Goal: Information Seeking & Learning: Learn about a topic

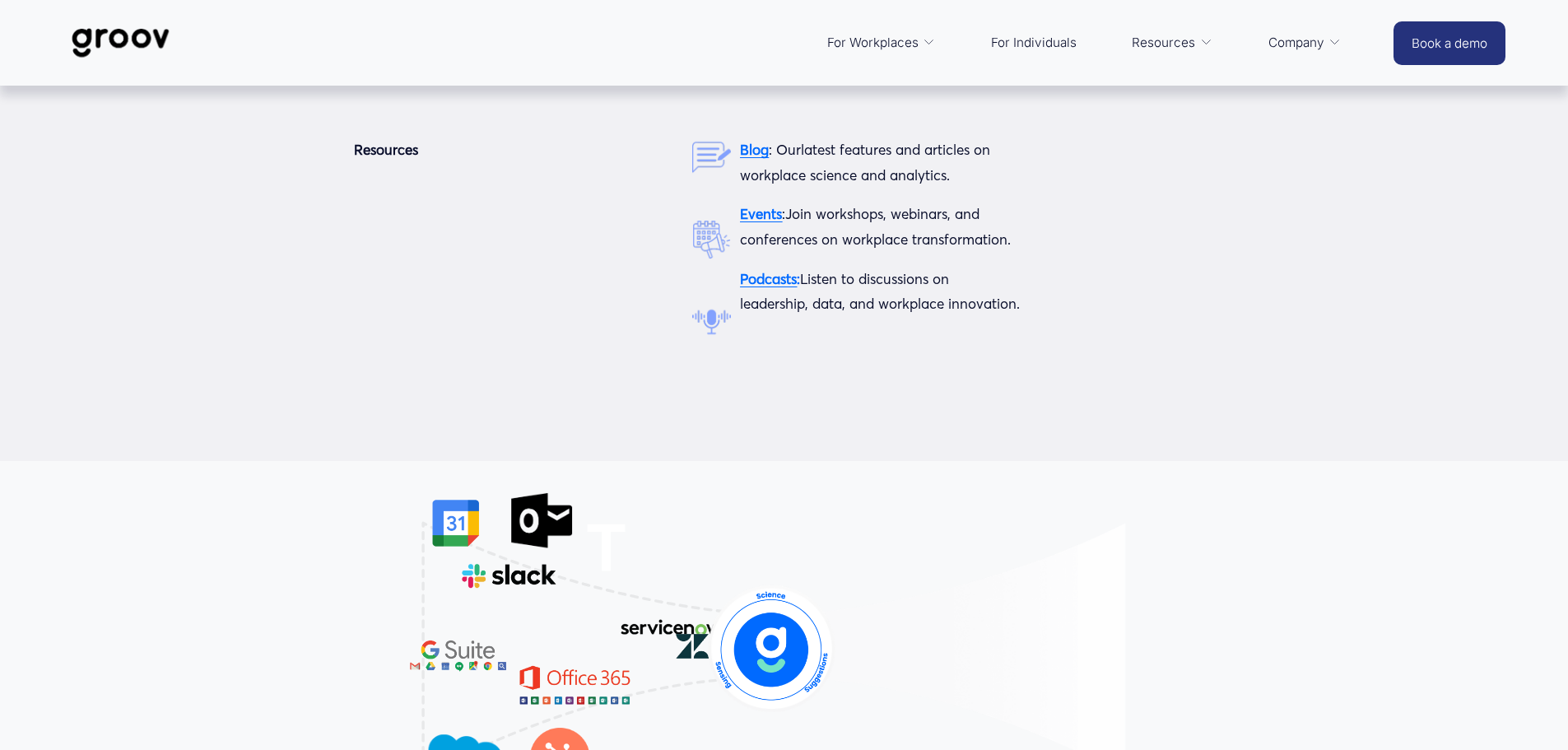
click at [1169, 37] on span "Resources" at bounding box center [1163, 43] width 63 height 23
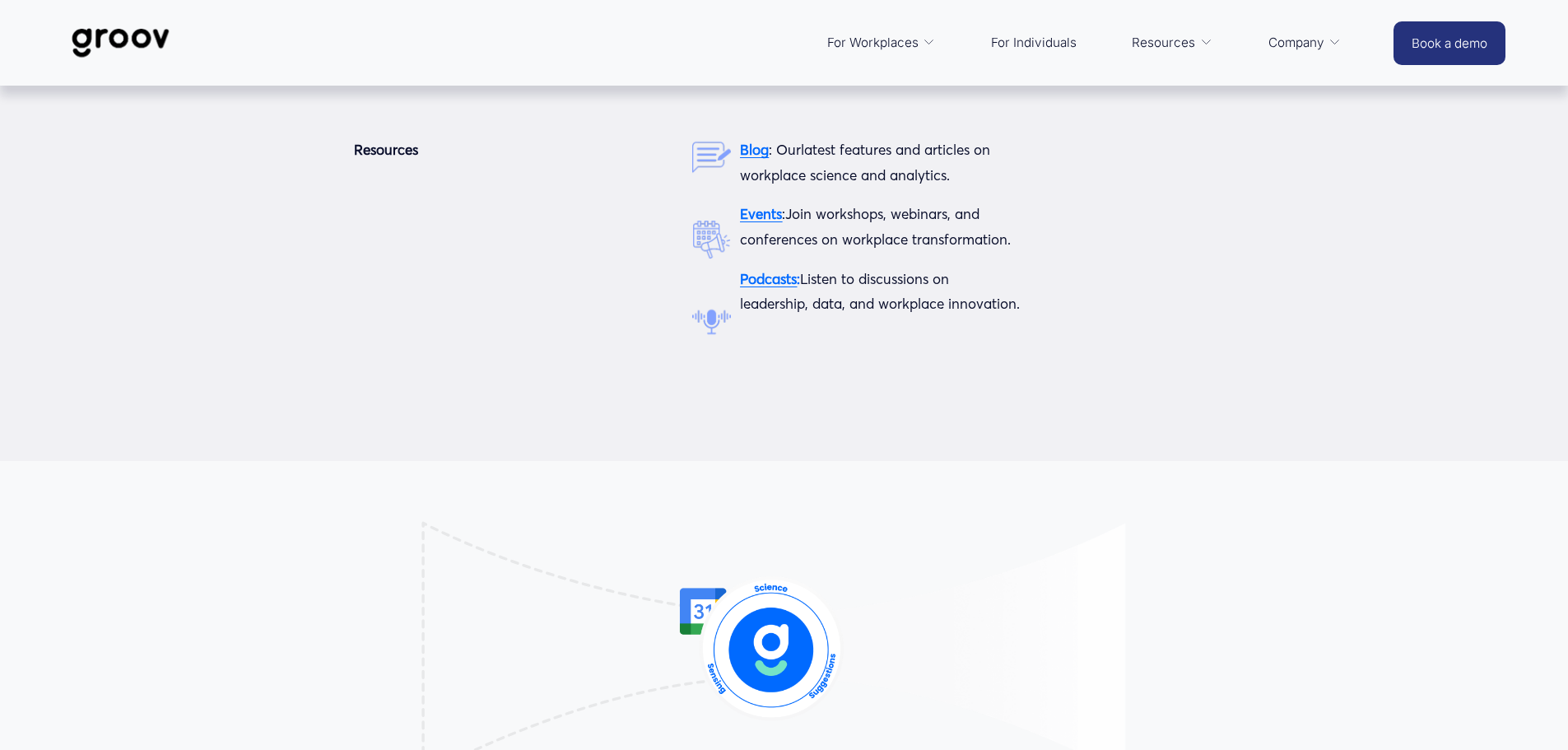
click at [1194, 43] on link "Resources" at bounding box center [1172, 43] width 97 height 40
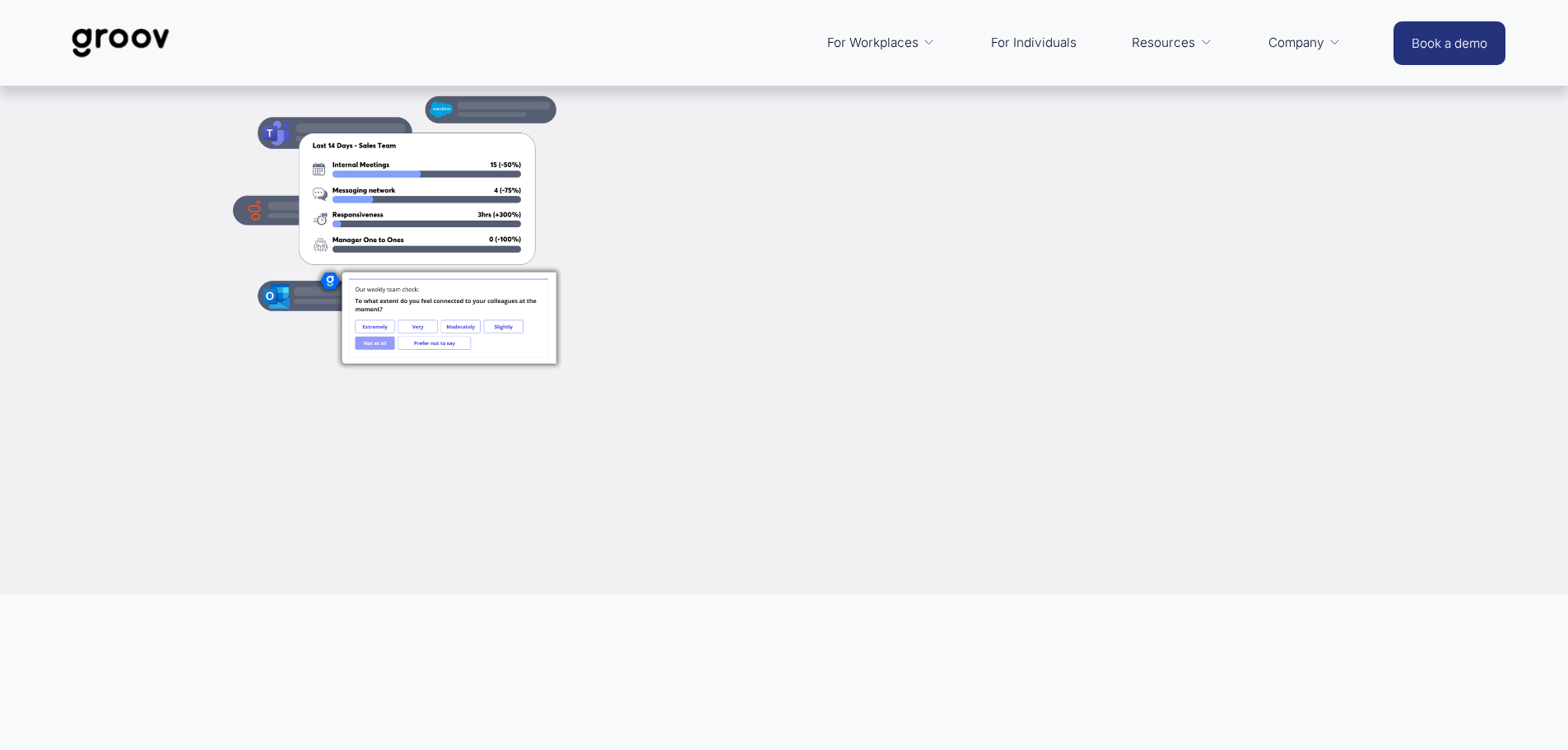
scroll to position [1564, 0]
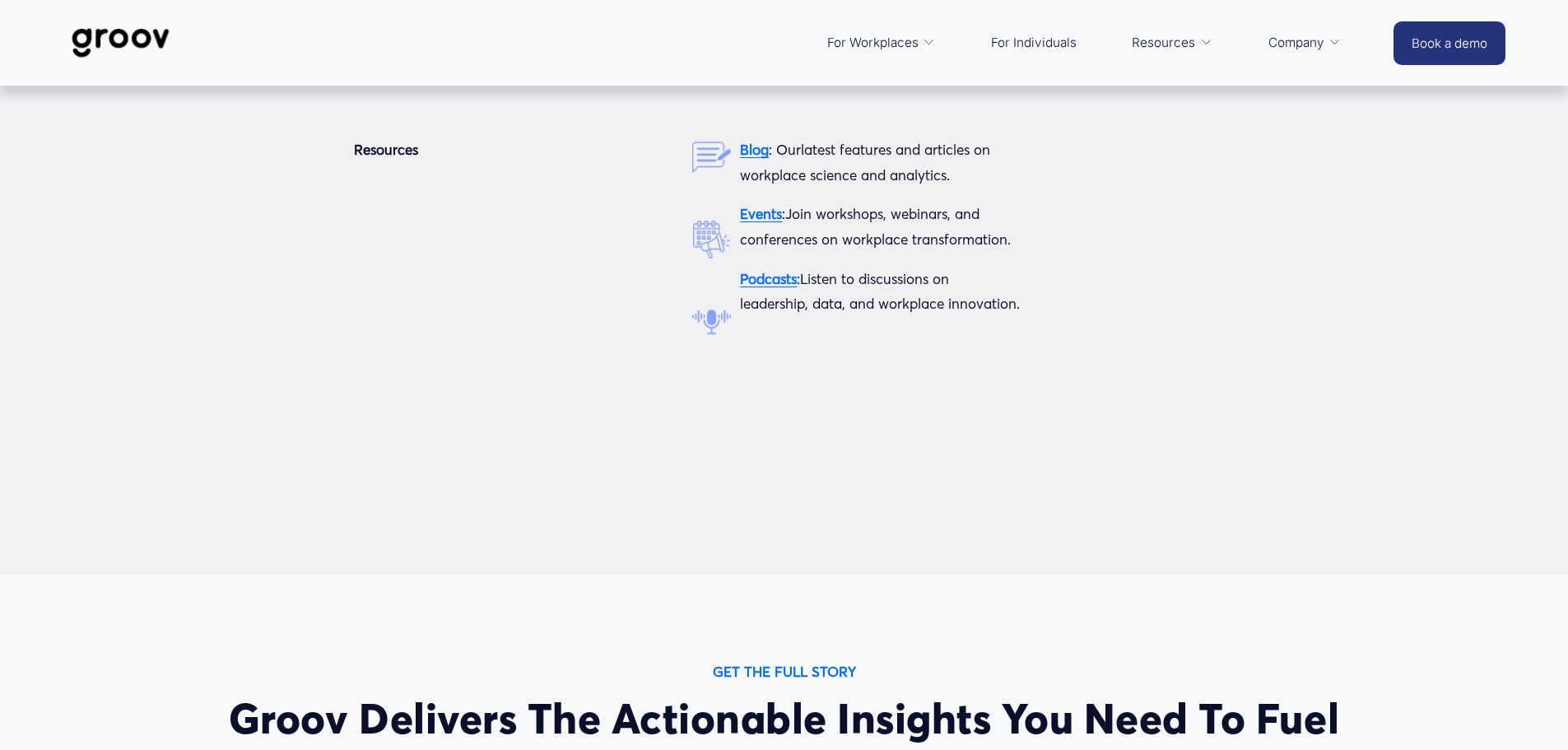
click at [1188, 49] on span "Resources" at bounding box center [1163, 43] width 63 height 23
drag, startPoint x: 1180, startPoint y: 47, endPoint x: 1149, endPoint y: 37, distance: 32.6
click at [1179, 47] on span "Resources" at bounding box center [1163, 43] width 63 height 23
click at [1205, 42] on icon "folder dropdown" at bounding box center [1205, 43] width 12 height 12
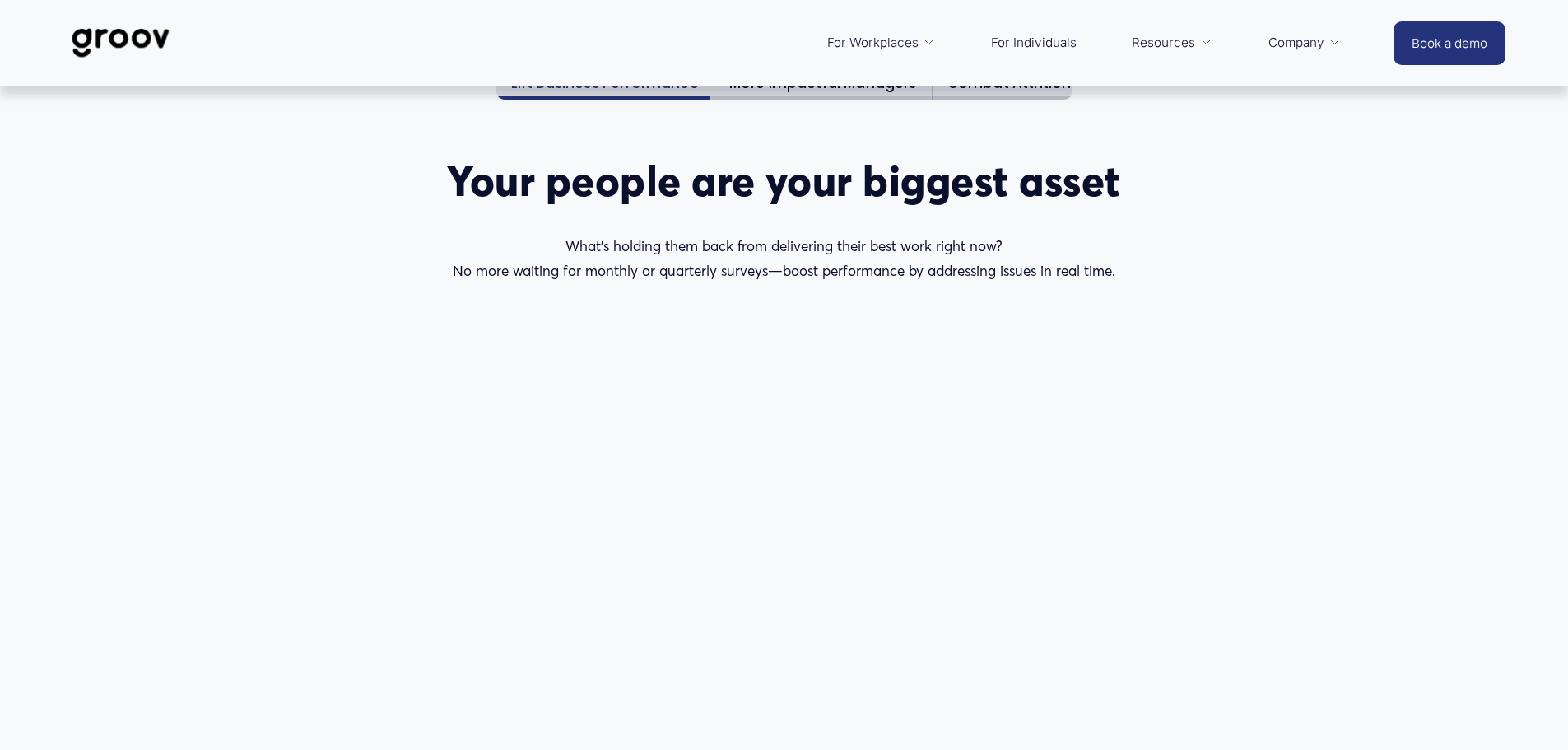
scroll to position [2963, 0]
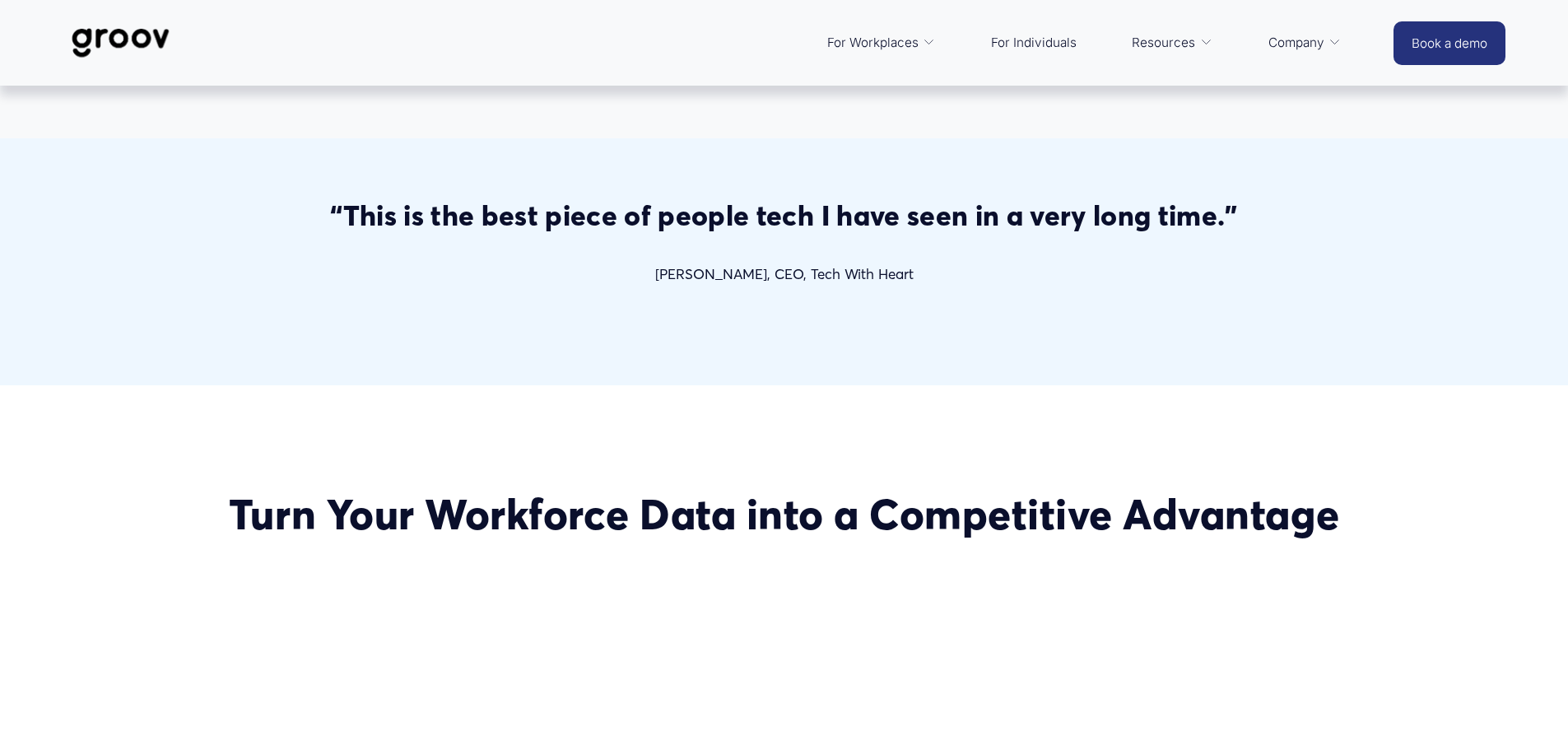
click at [1029, 36] on link "For Individuals" at bounding box center [1033, 43] width 102 height 40
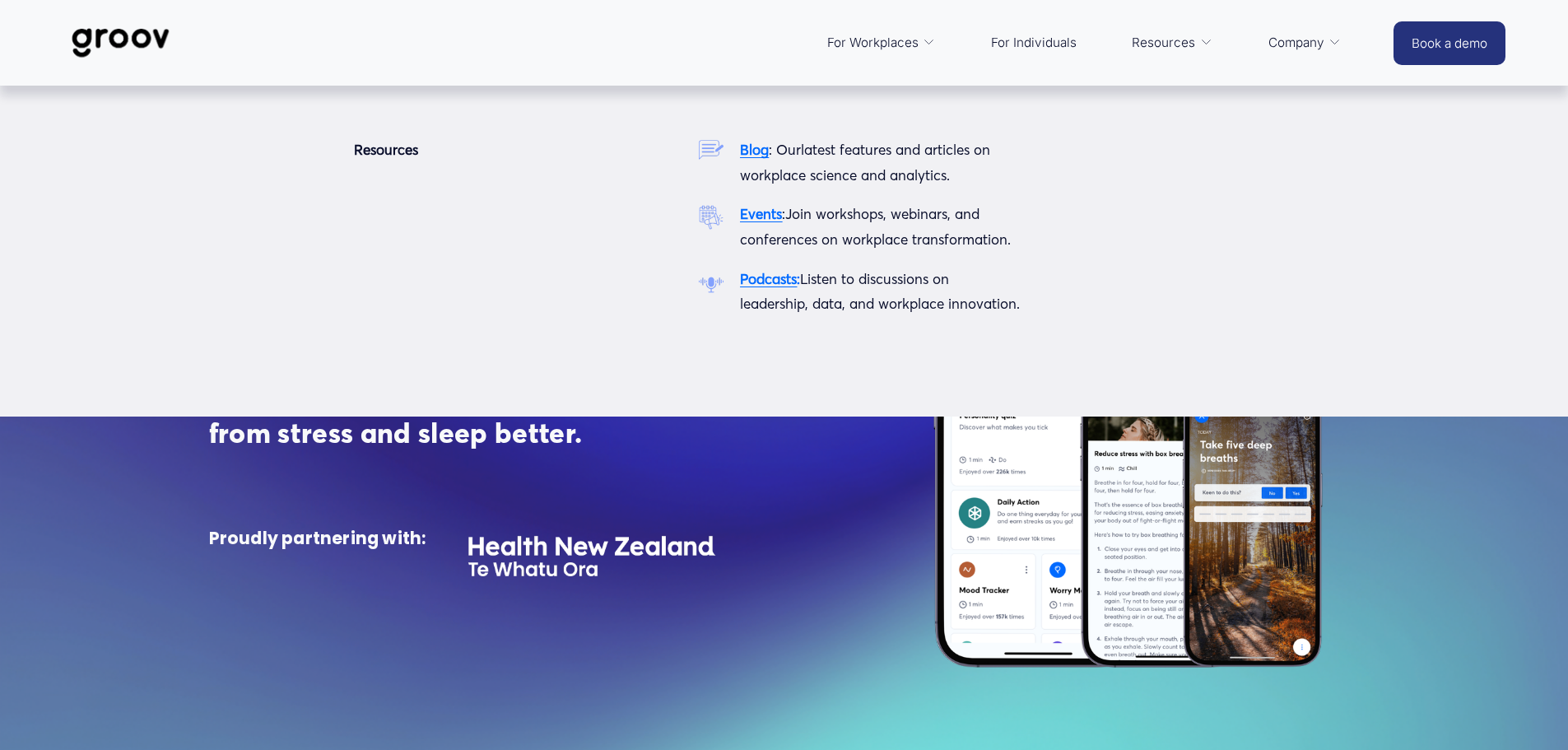
click at [1166, 46] on span "Resources" at bounding box center [1163, 43] width 63 height 23
click at [1176, 45] on span "Resources" at bounding box center [1163, 43] width 63 height 23
click at [1166, 43] on span "Resources" at bounding box center [1163, 43] width 63 height 23
click at [1166, 32] on span "Resources" at bounding box center [1163, 43] width 63 height 23
click at [1164, 32] on span "Resources" at bounding box center [1163, 43] width 63 height 23
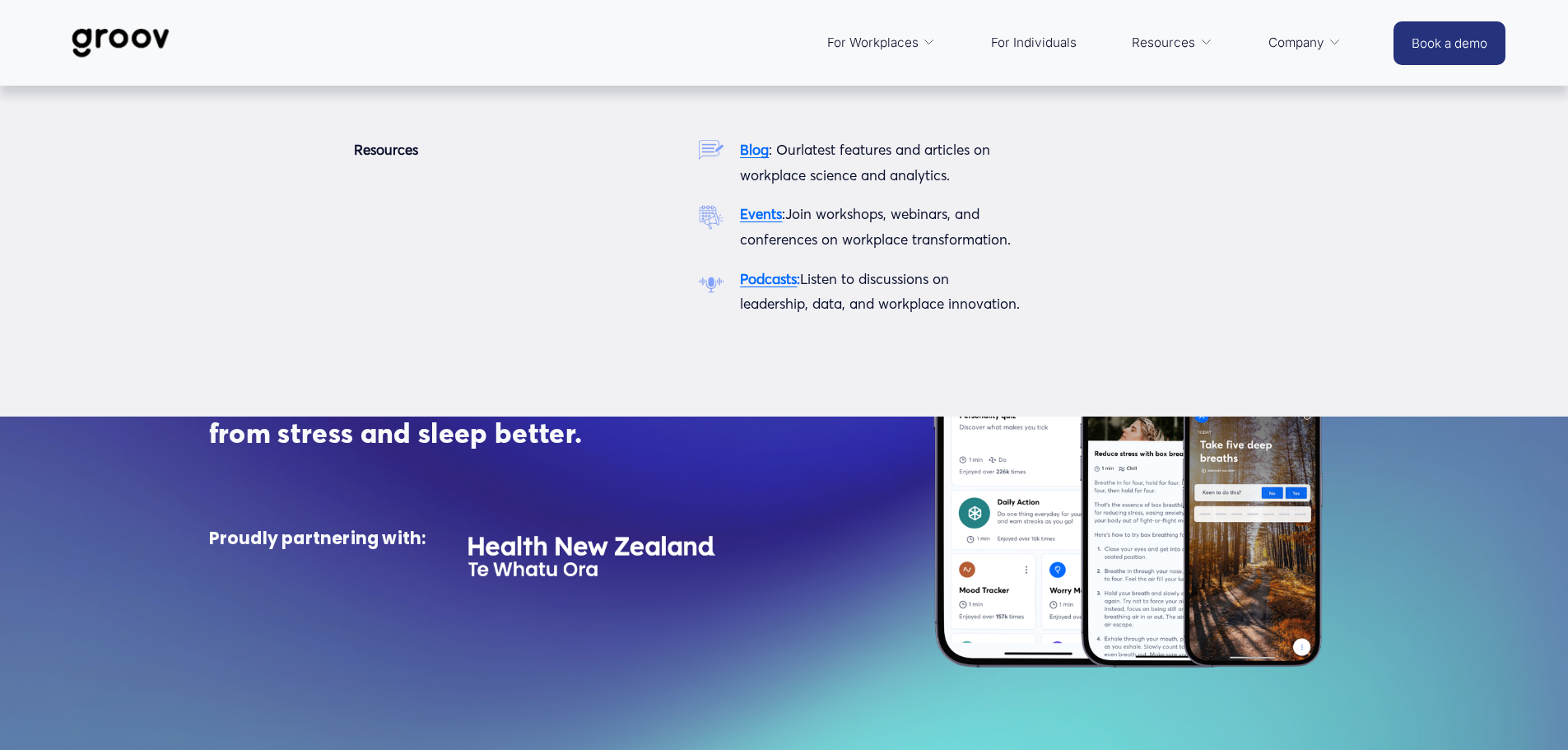
click at [1200, 42] on icon "folder dropdown" at bounding box center [1205, 43] width 12 height 12
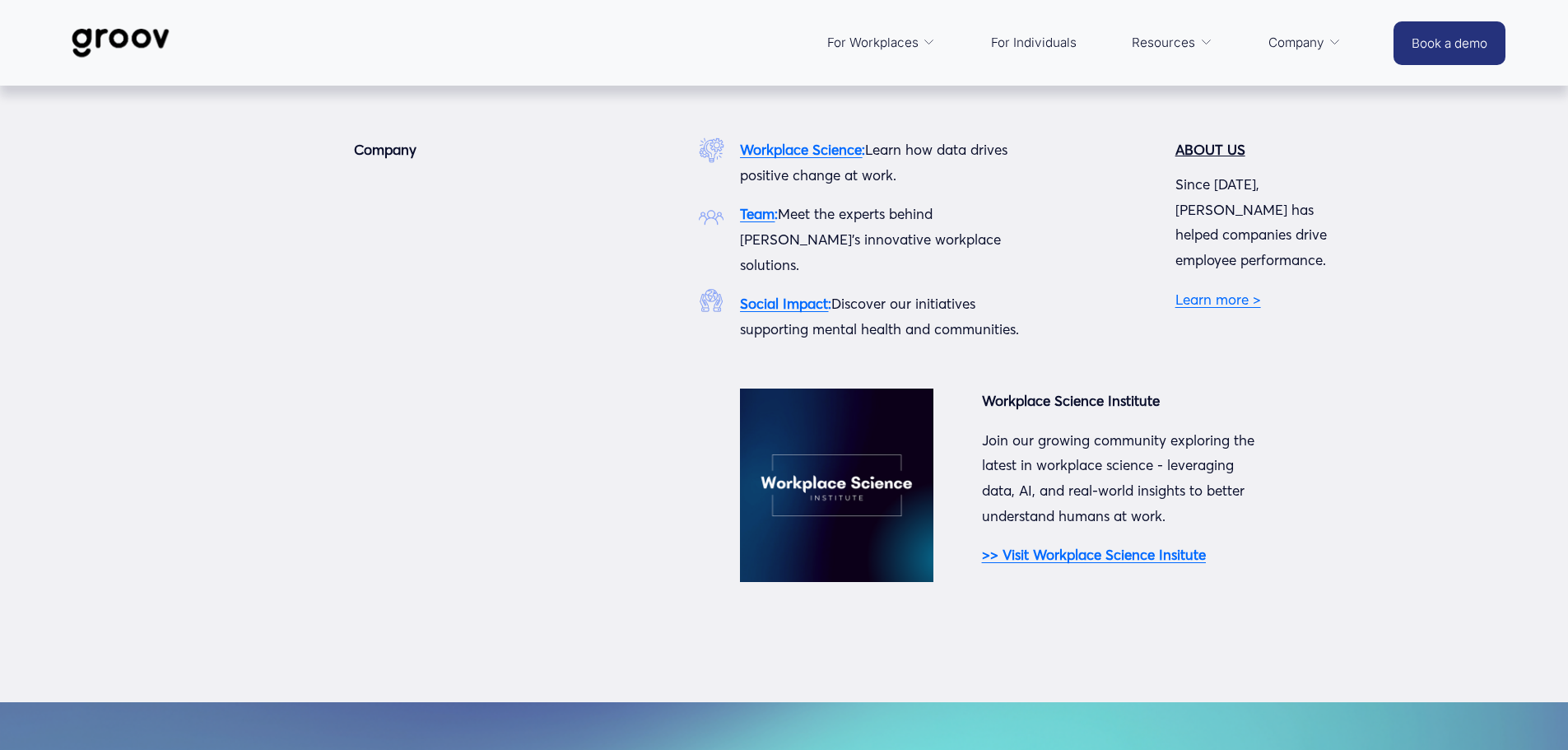
click at [1306, 48] on span "Company" at bounding box center [1296, 43] width 56 height 23
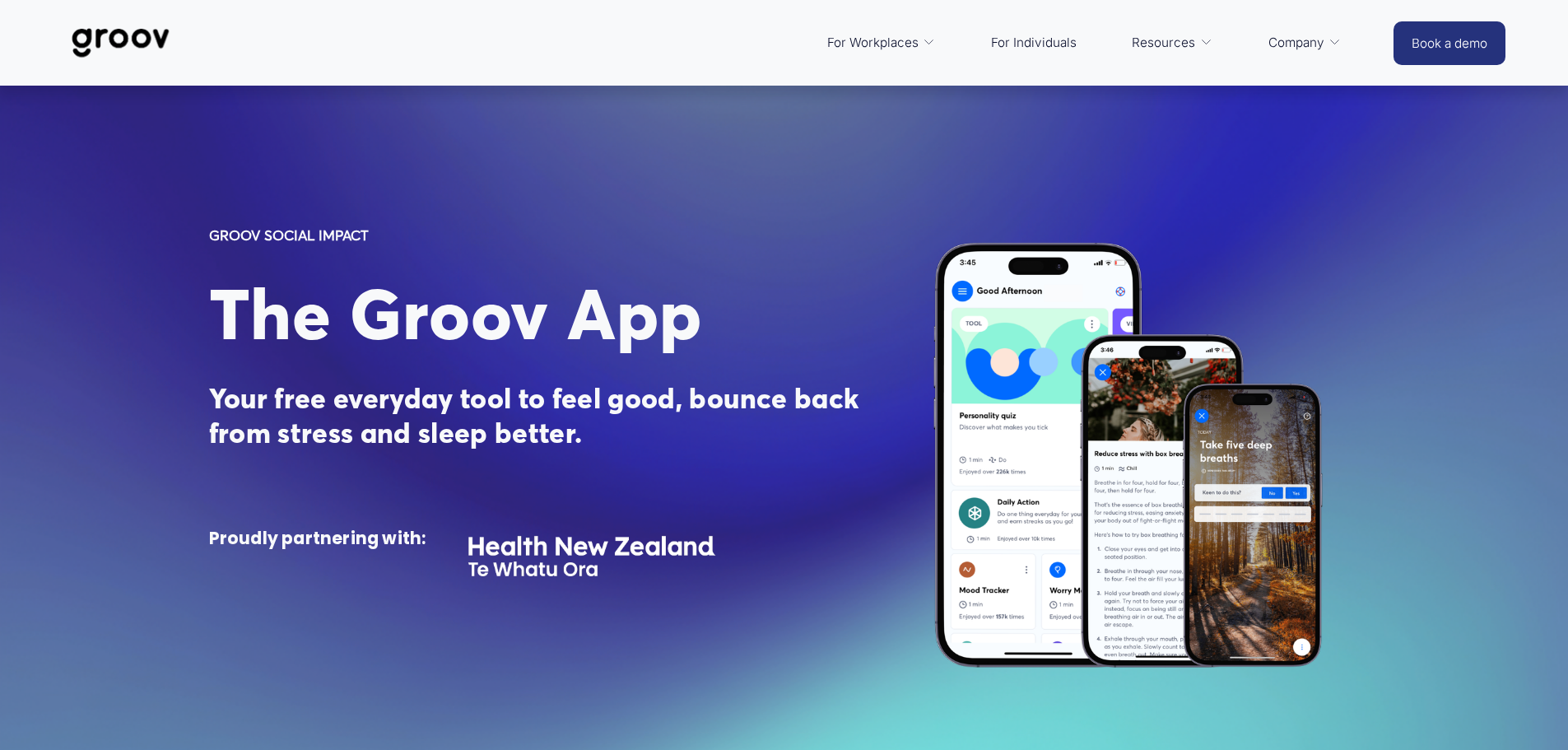
click at [0, 0] on link "Platform Overview" at bounding box center [0, 0] width 0 height 0
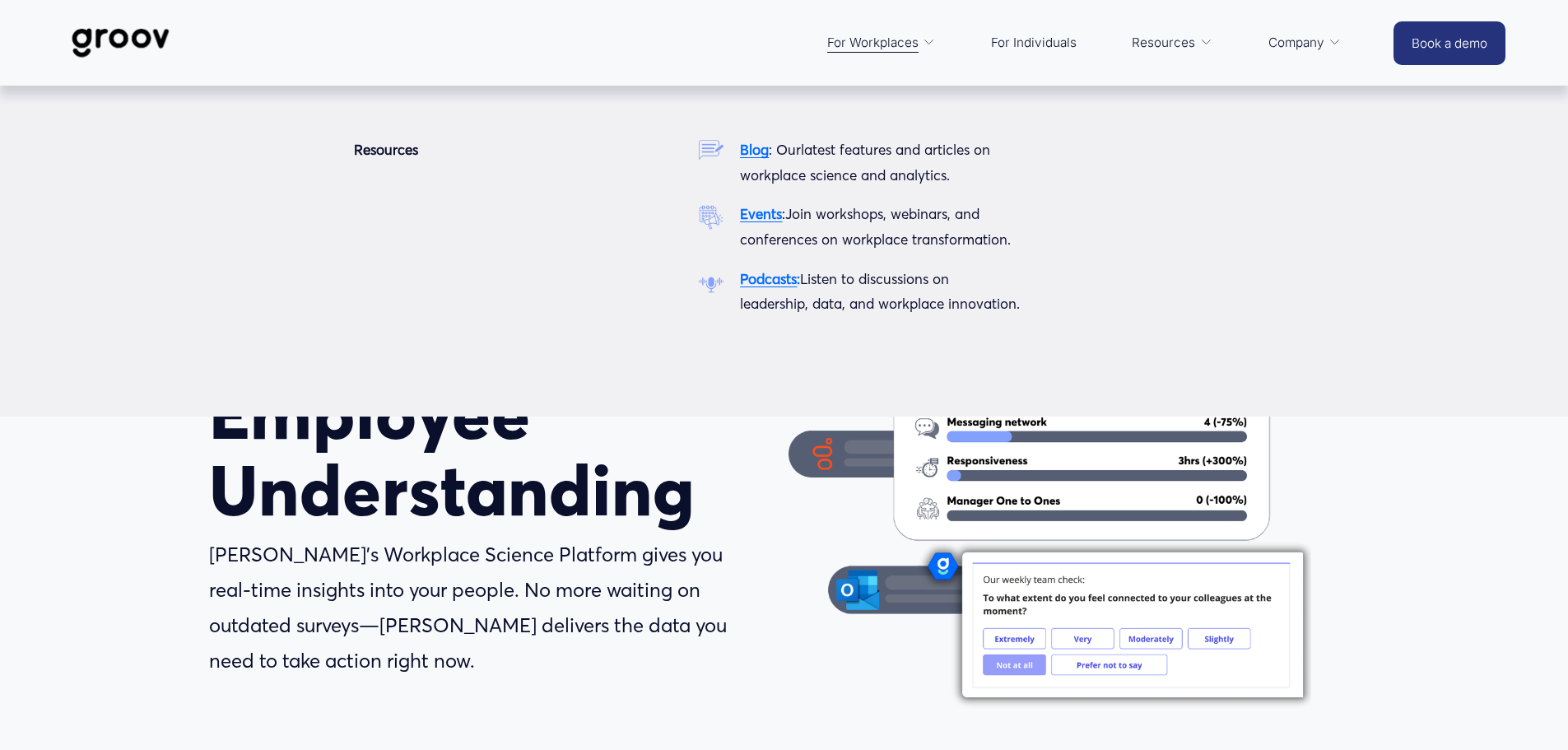
click at [1172, 42] on span "Resources" at bounding box center [1163, 43] width 63 height 23
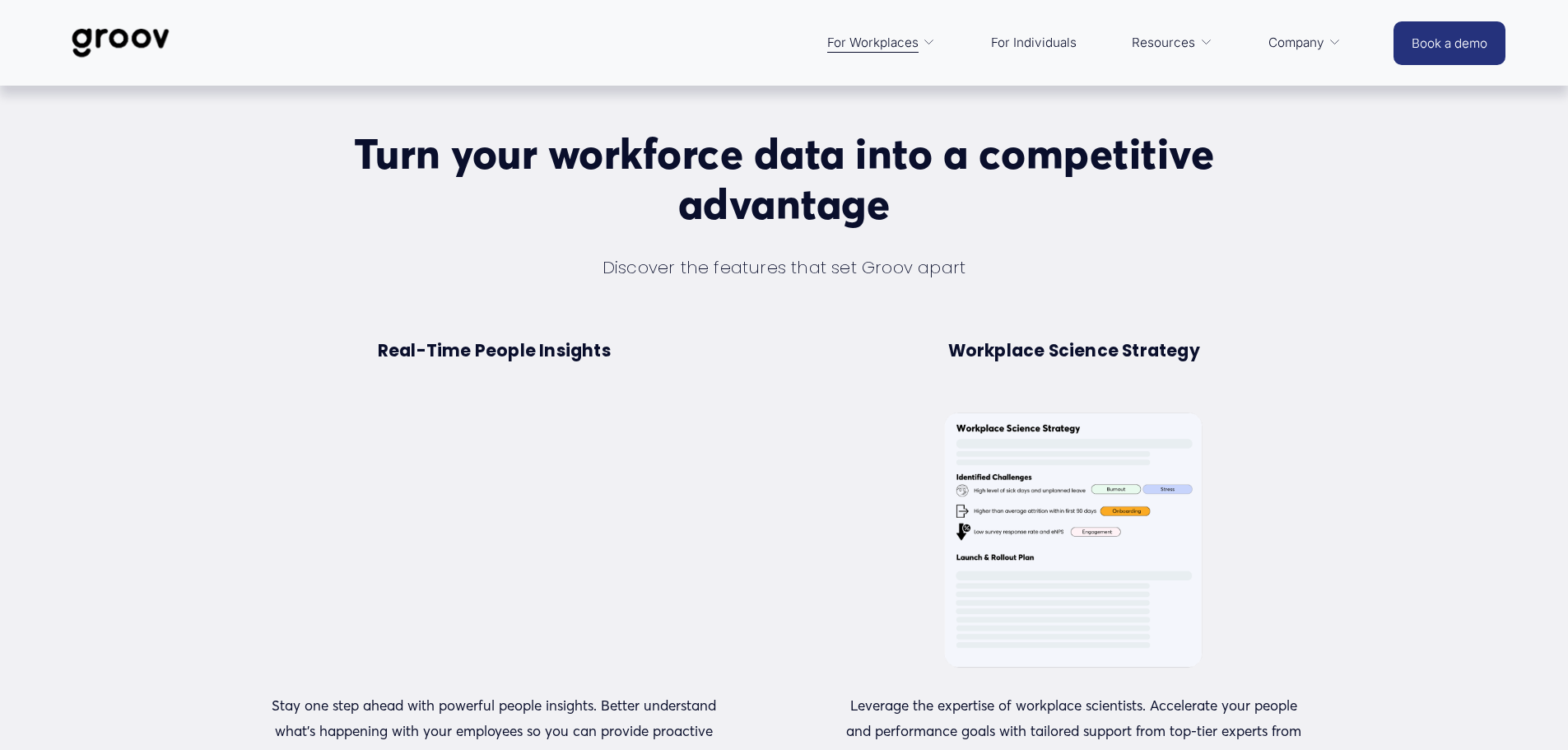
scroll to position [577, 0]
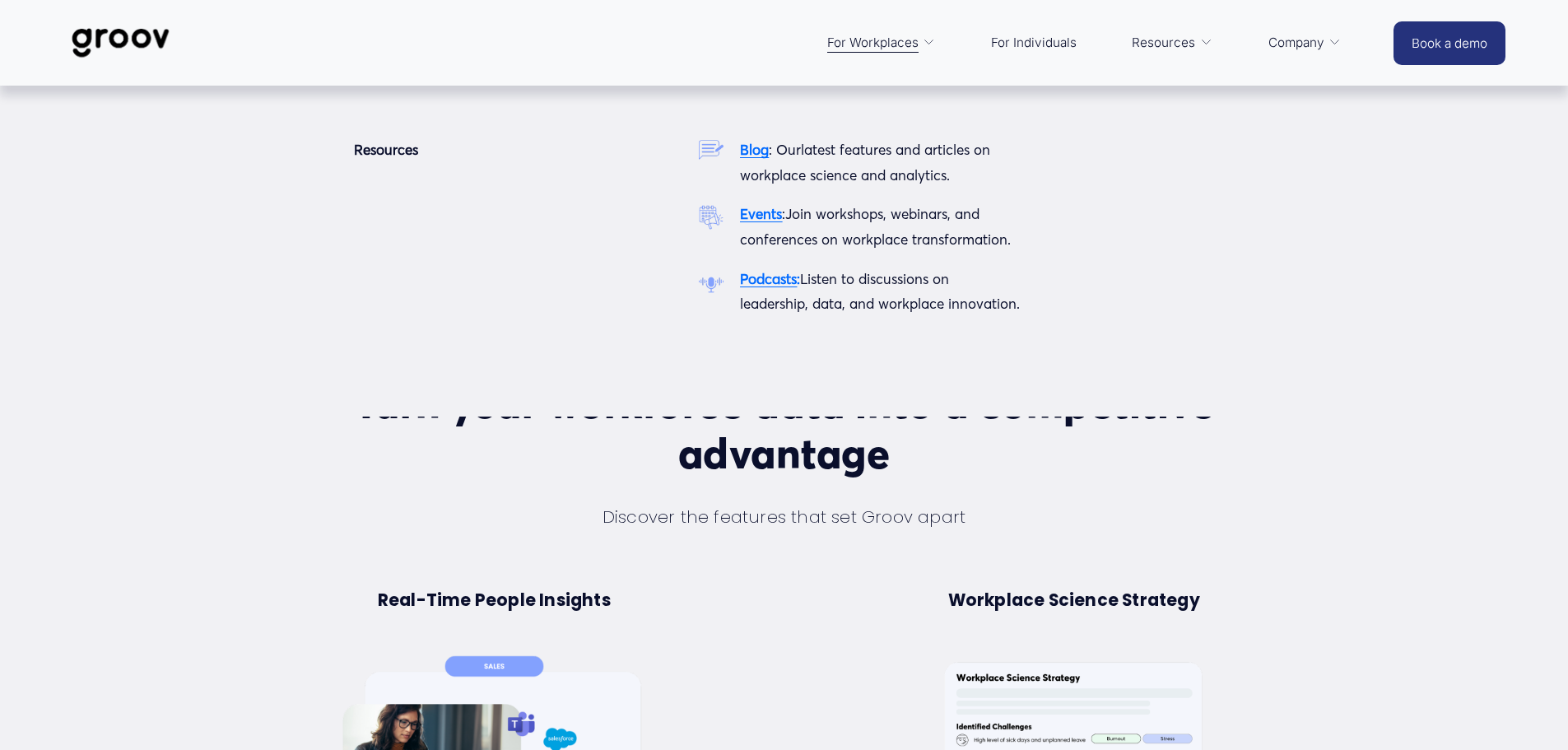
click at [1209, 45] on link "Resources" at bounding box center [1172, 43] width 97 height 40
click at [1163, 42] on span "Resources" at bounding box center [1163, 43] width 63 height 23
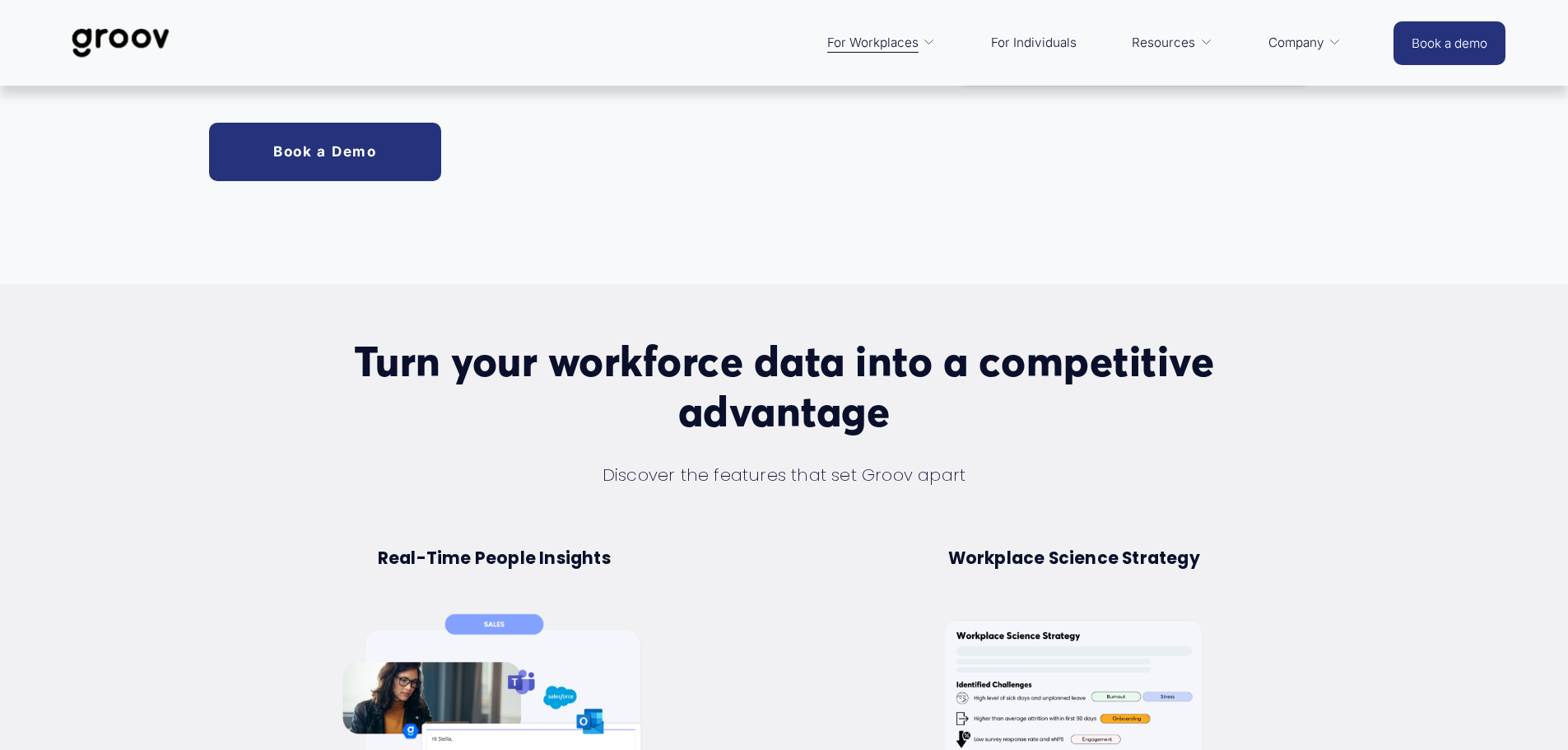
scroll to position [823, 0]
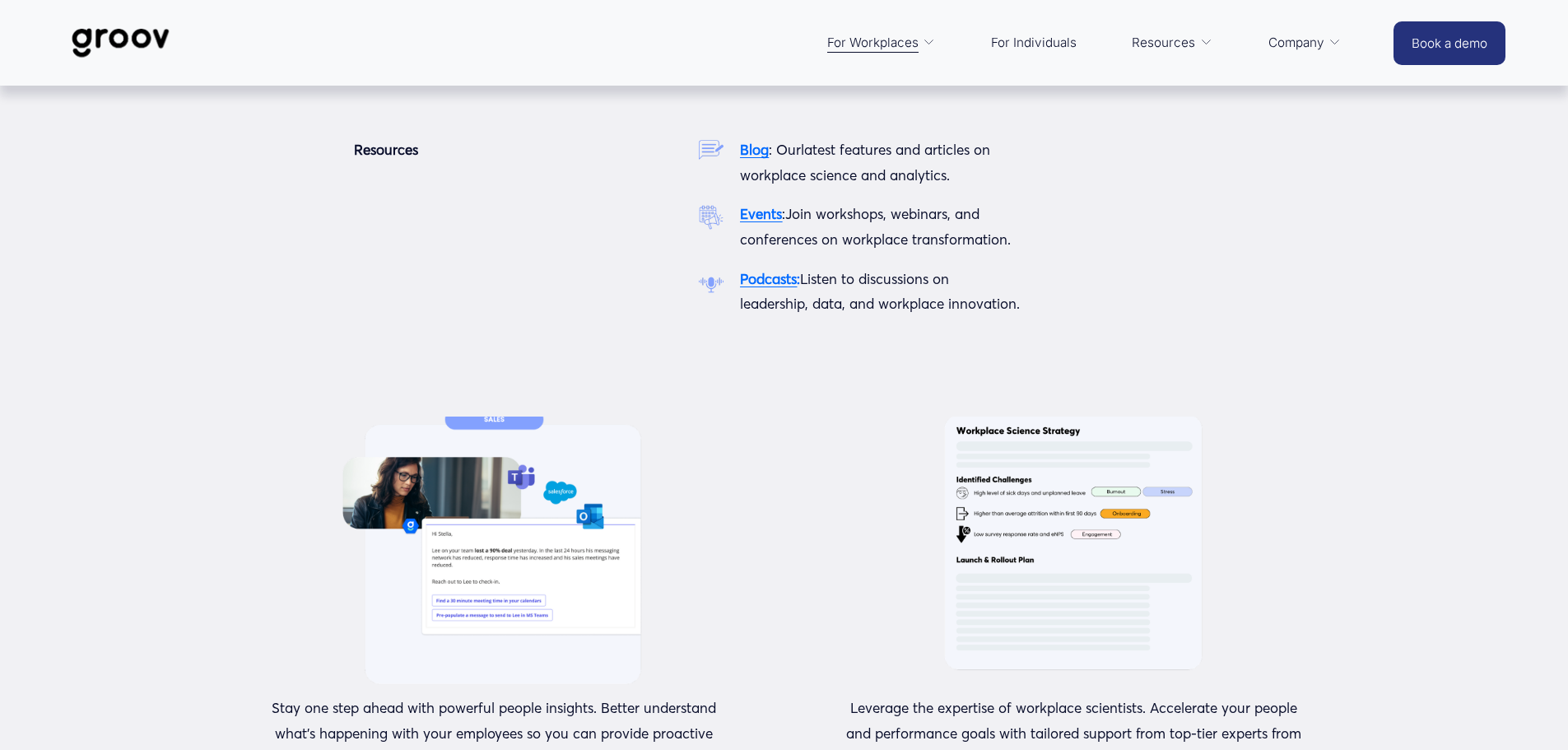
click at [1170, 31] on link "Resources" at bounding box center [1172, 43] width 97 height 40
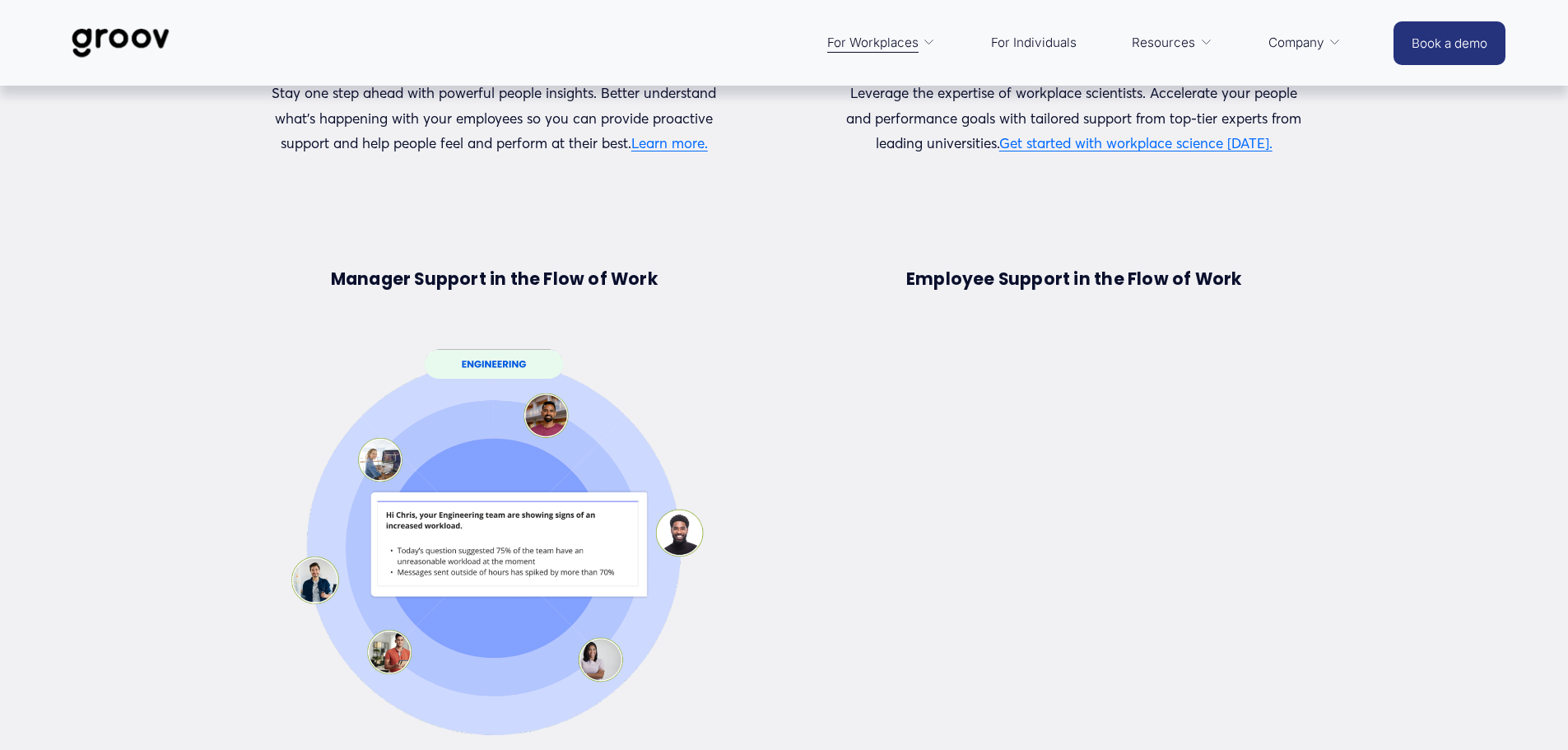
scroll to position [1482, 0]
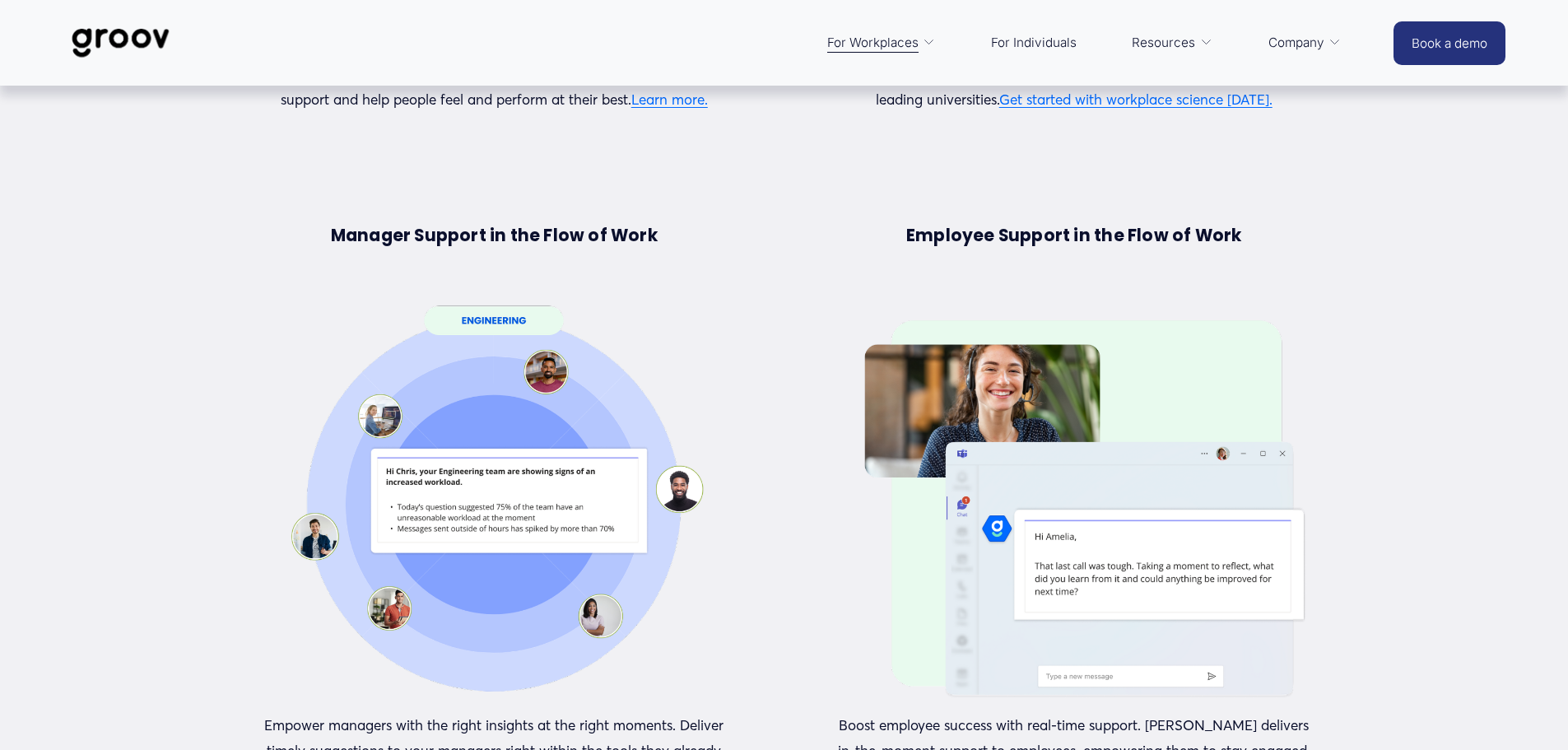
click at [130, 28] on img at bounding box center [120, 43] width 116 height 54
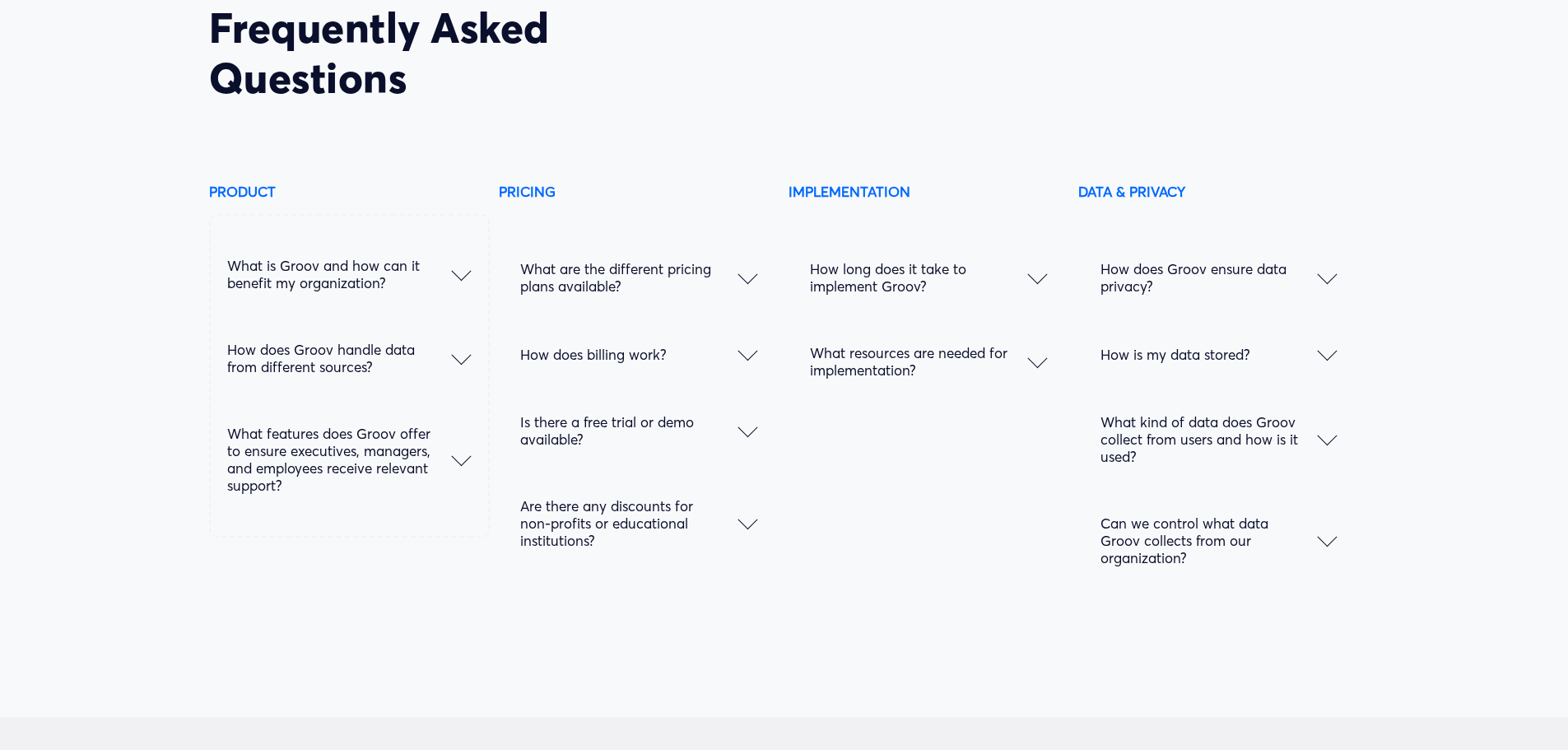
scroll to position [8406, 0]
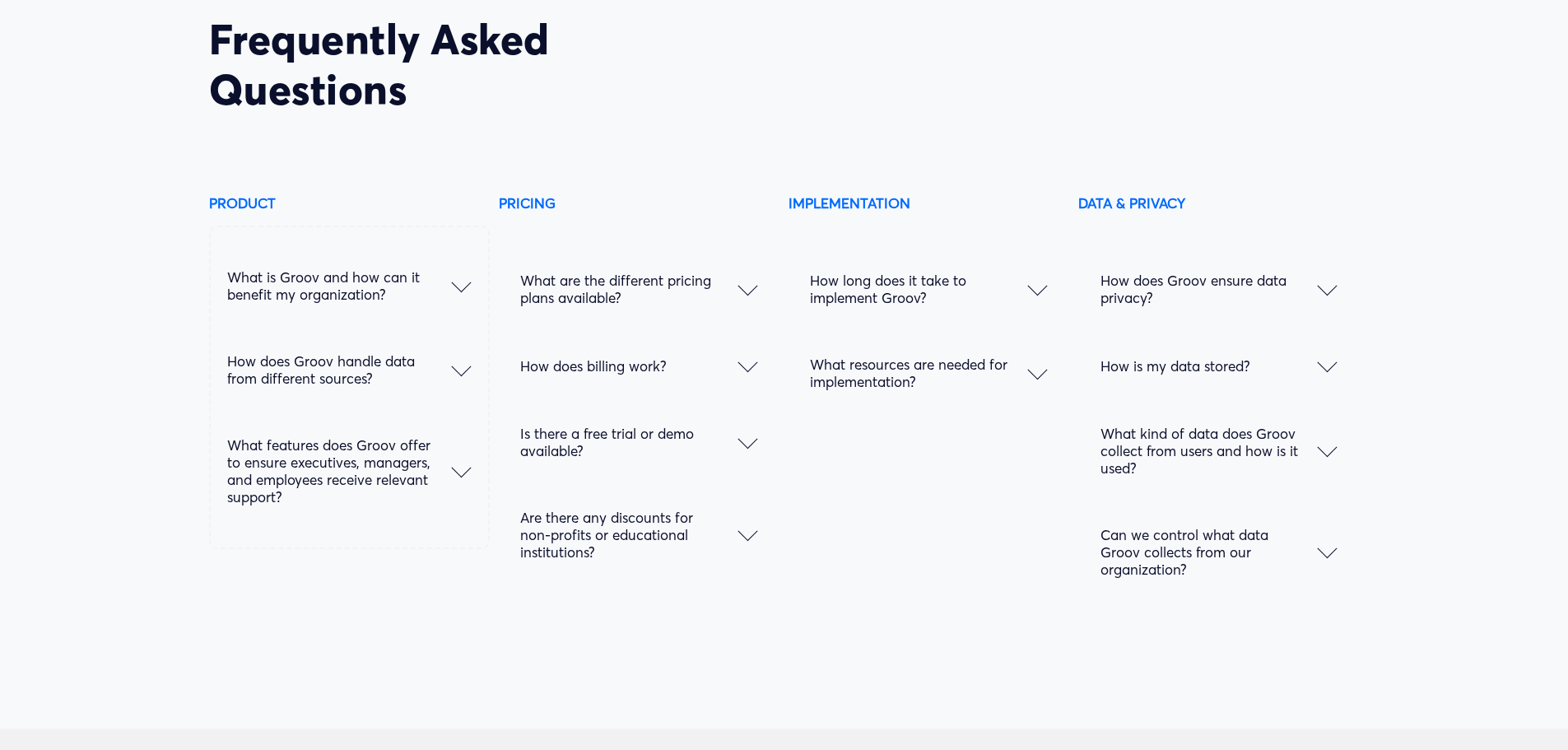
click at [996, 377] on span "What resources are needed for implementation?" at bounding box center [918, 373] width 217 height 35
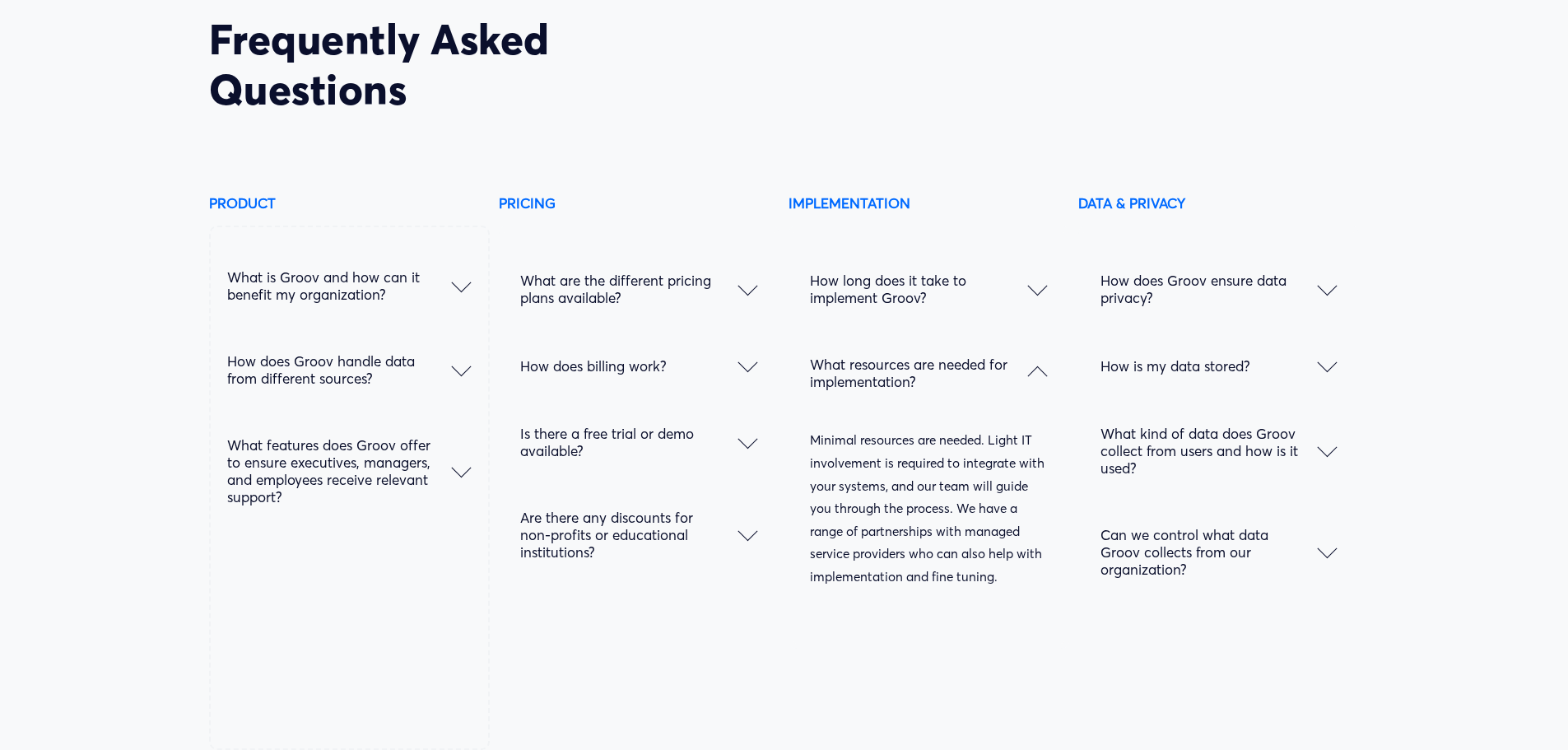
click at [961, 299] on span "How long does it take to implement Groov?" at bounding box center [918, 288] width 217 height 35
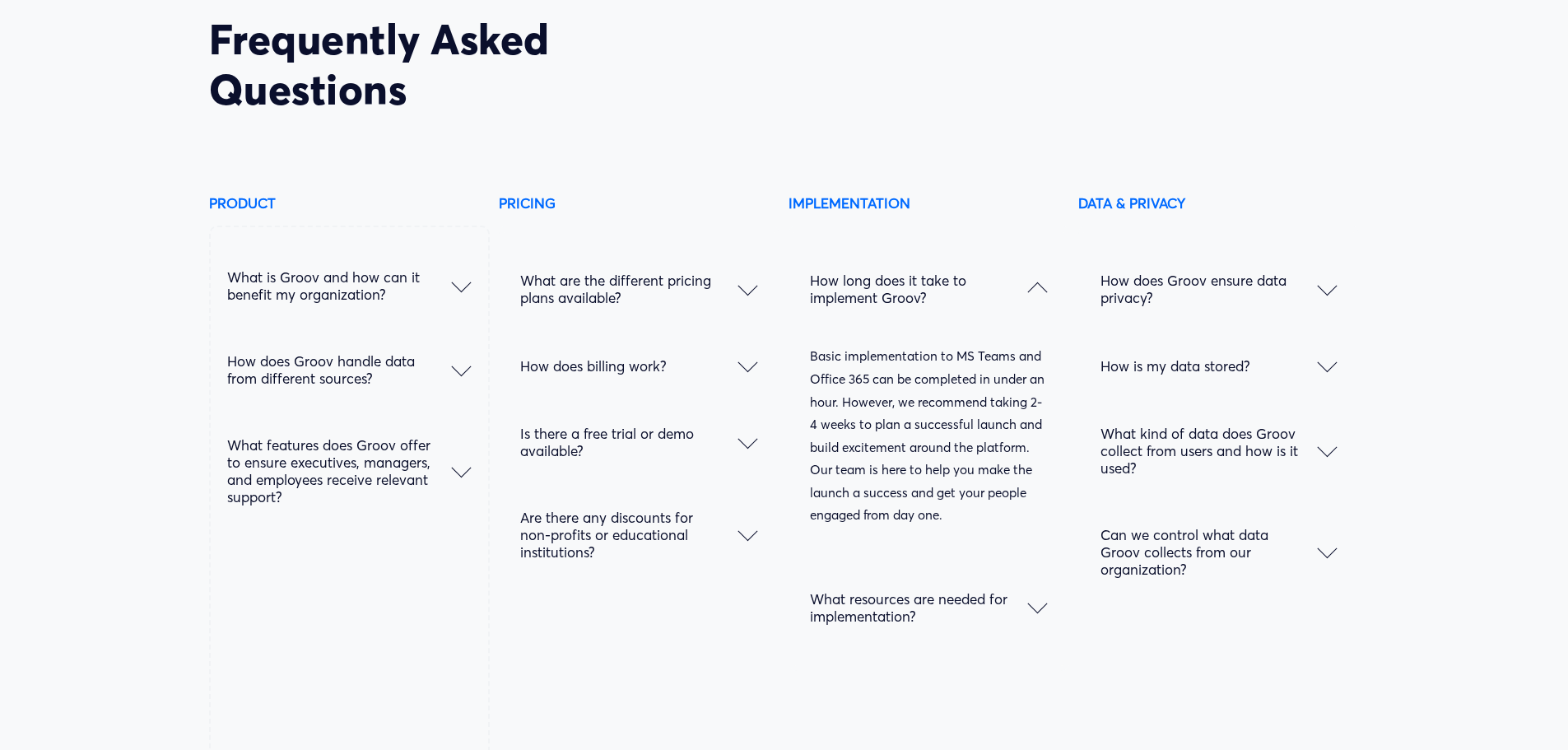
click at [637, 375] on span "How does billing work?" at bounding box center [628, 366] width 217 height 17
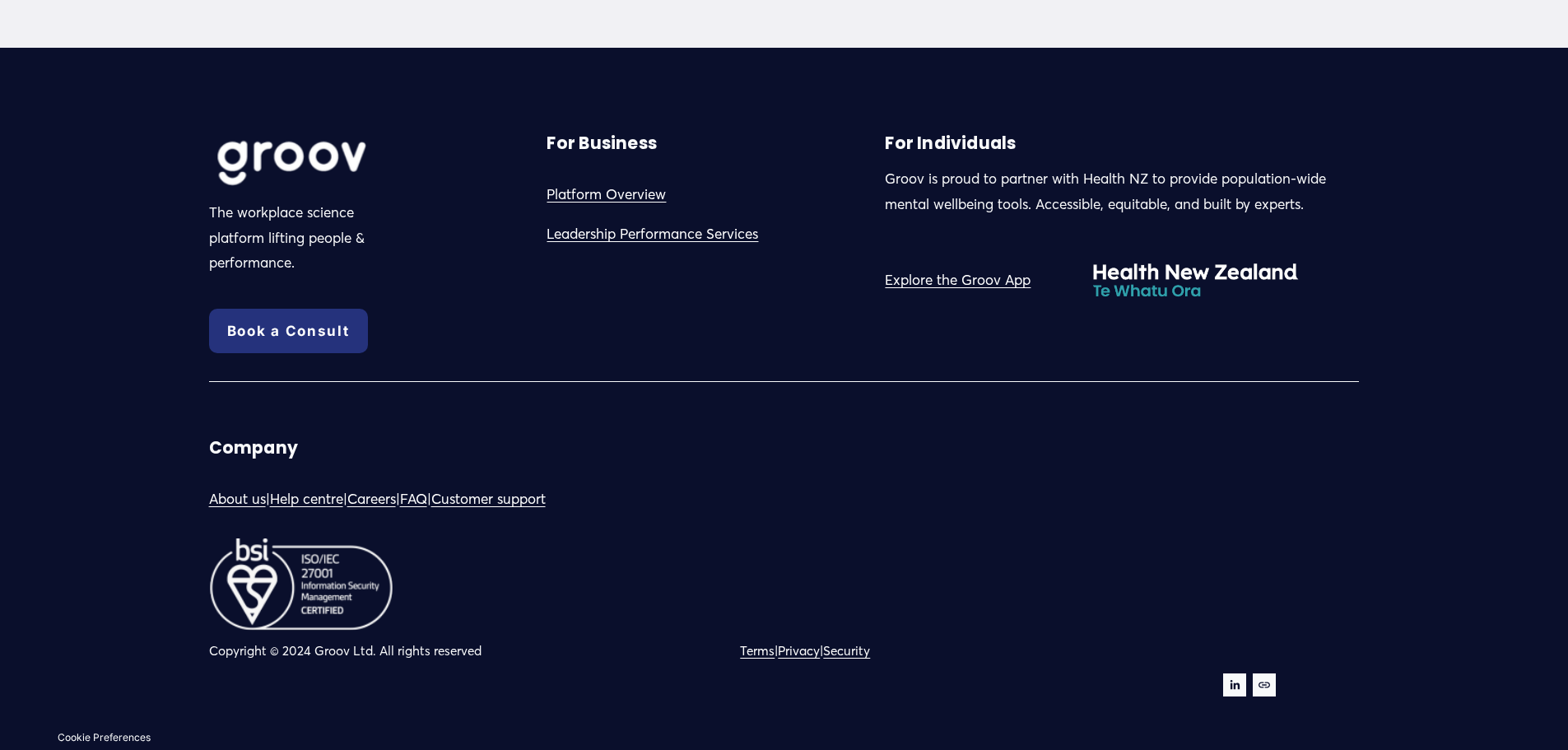
scroll to position [9559, 0]
click at [326, 509] on link "Help centre" at bounding box center [307, 499] width 73 height 26
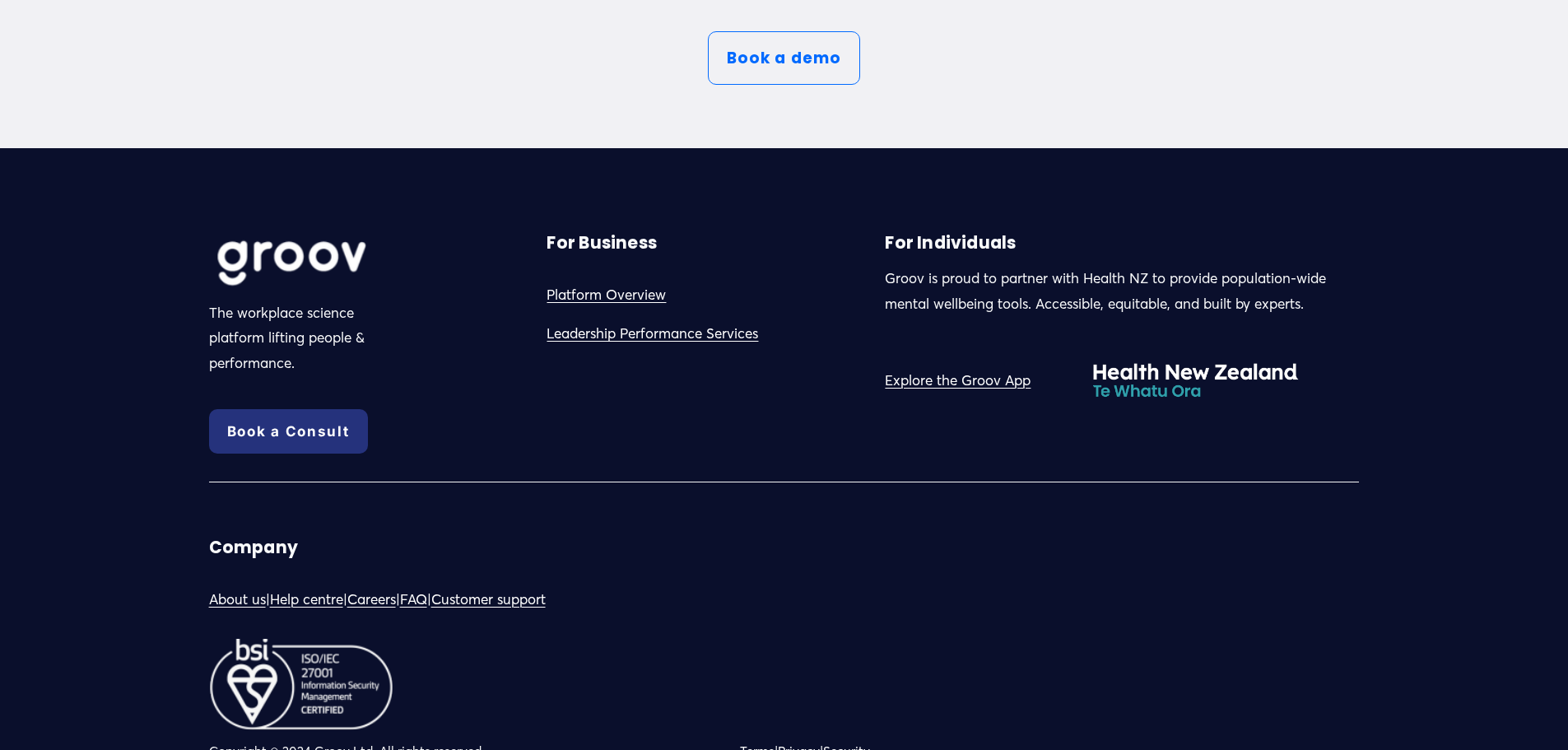
scroll to position [9360, 0]
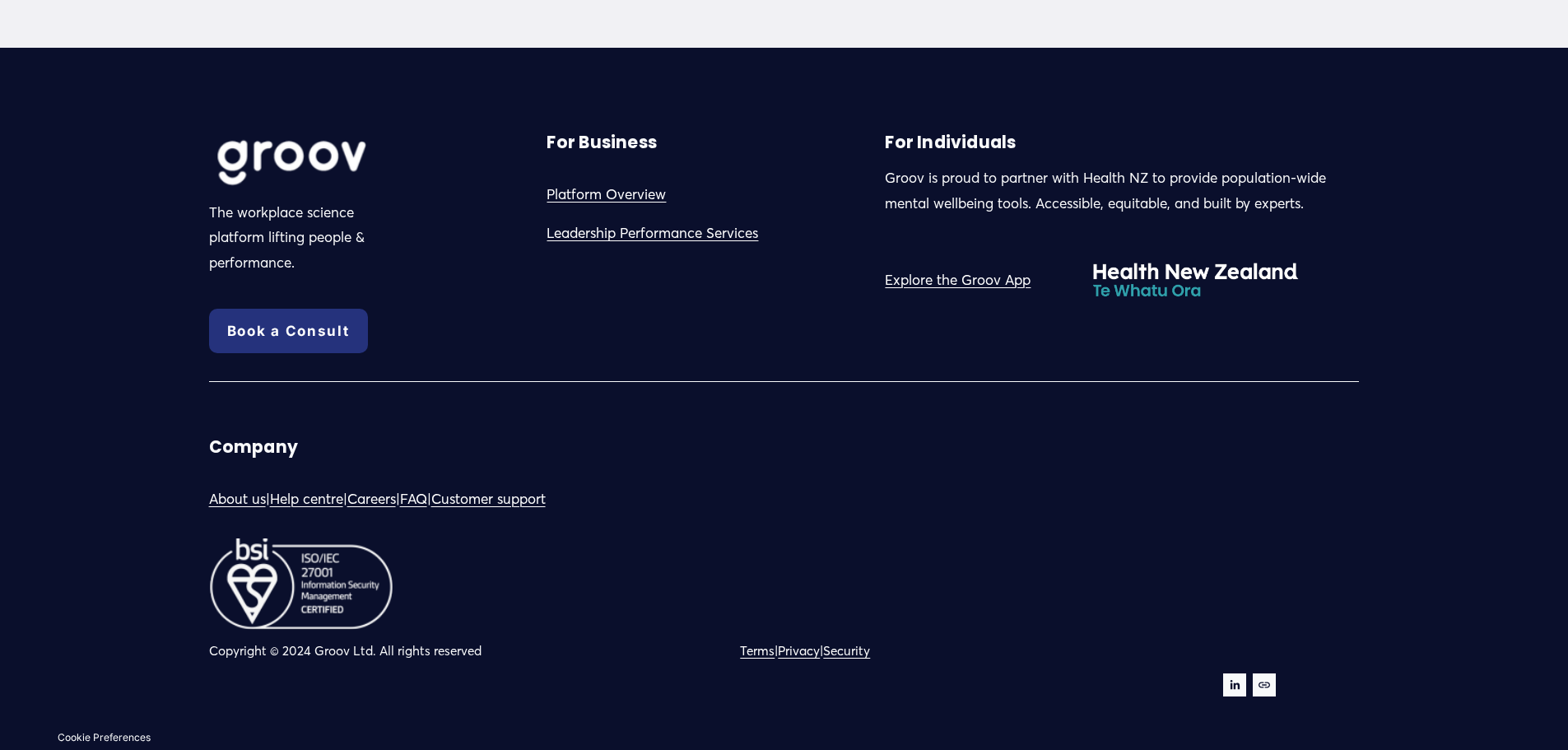
click at [427, 499] on link "FAQ" at bounding box center [413, 499] width 27 height 26
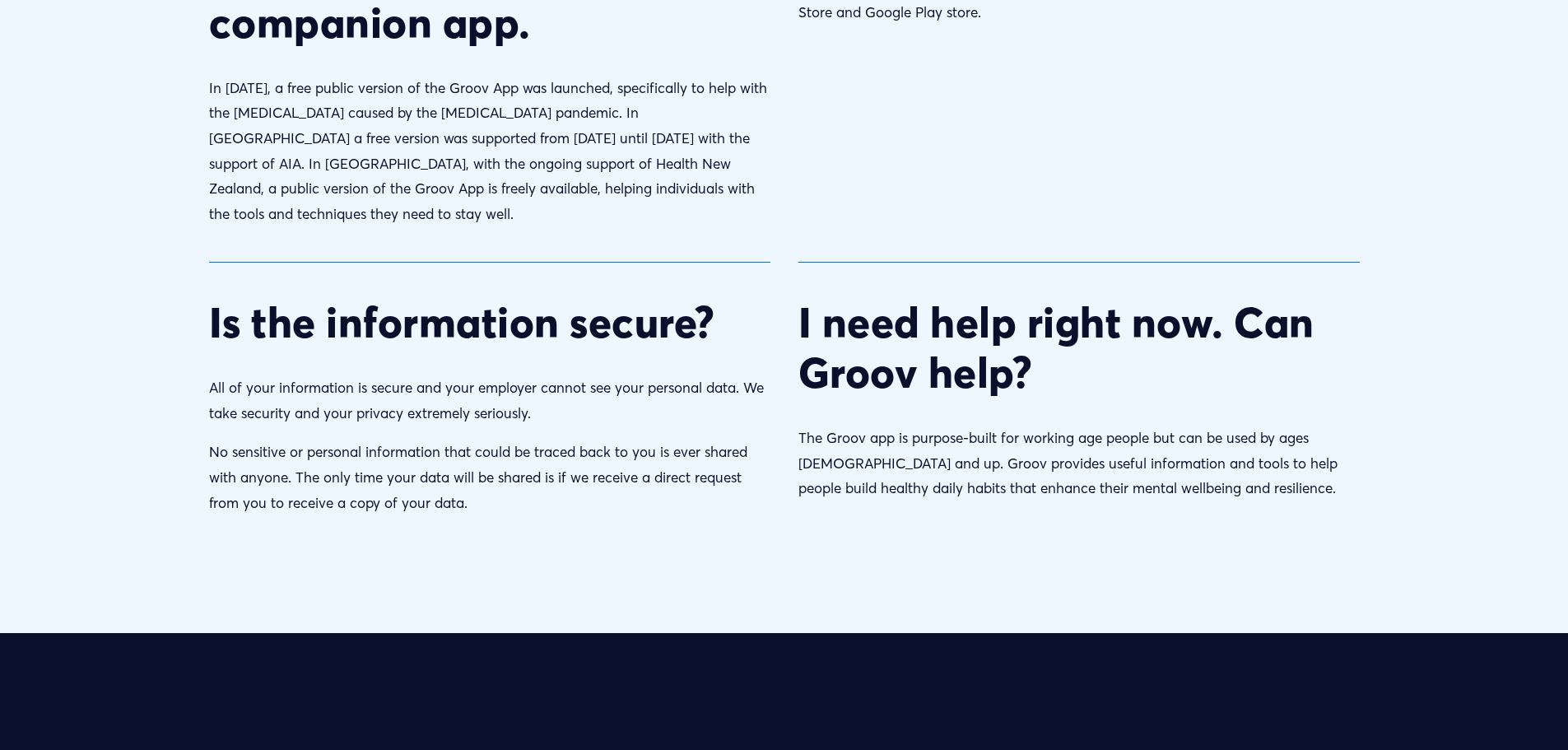
scroll to position [2058, 0]
